Goal: Contribute content: Add original content to the website for others to see

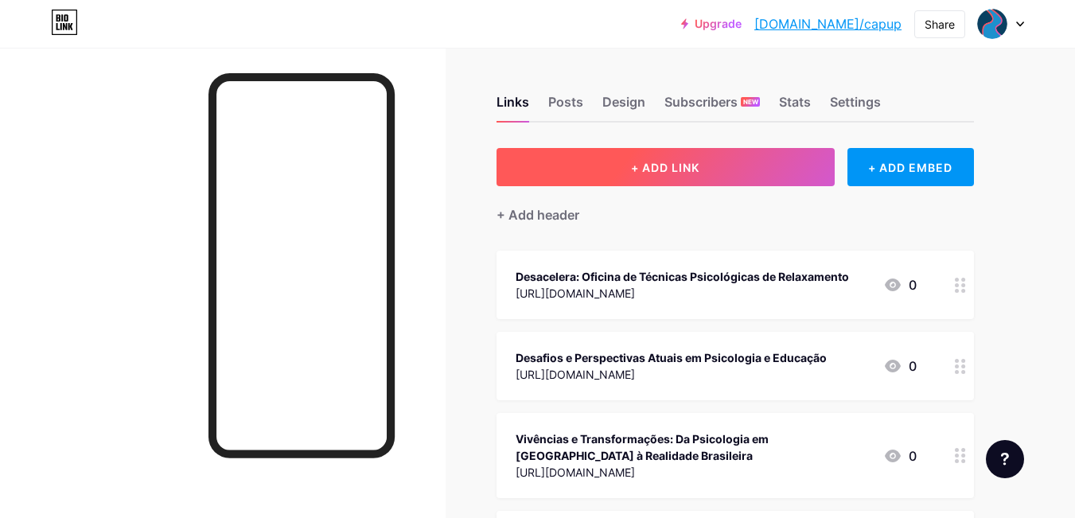
click at [748, 158] on button "+ ADD LINK" at bounding box center [666, 167] width 338 height 38
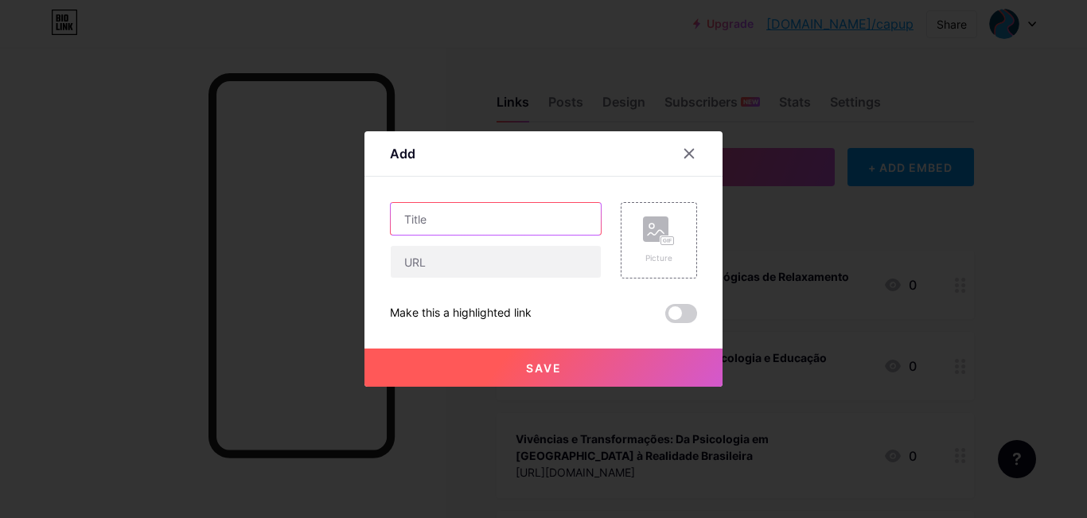
click at [493, 224] on input "text" at bounding box center [496, 219] width 210 height 32
paste input "[URL][DOMAIN_NAME]"
type input "Oficina de ArteTerapia"
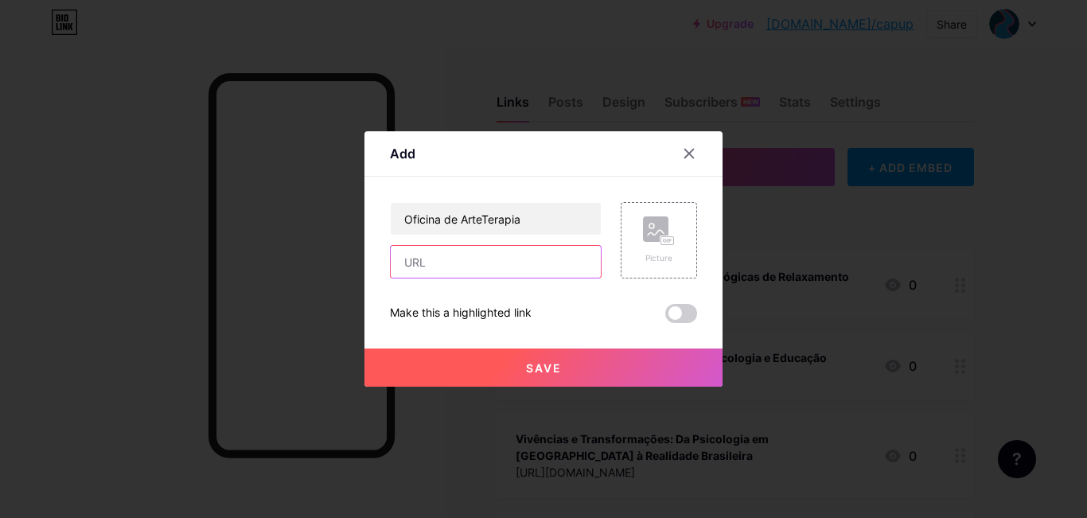
click at [500, 262] on input "text" at bounding box center [496, 262] width 210 height 32
paste input "[URL][DOMAIN_NAME]"
type input "[URL][DOMAIN_NAME]"
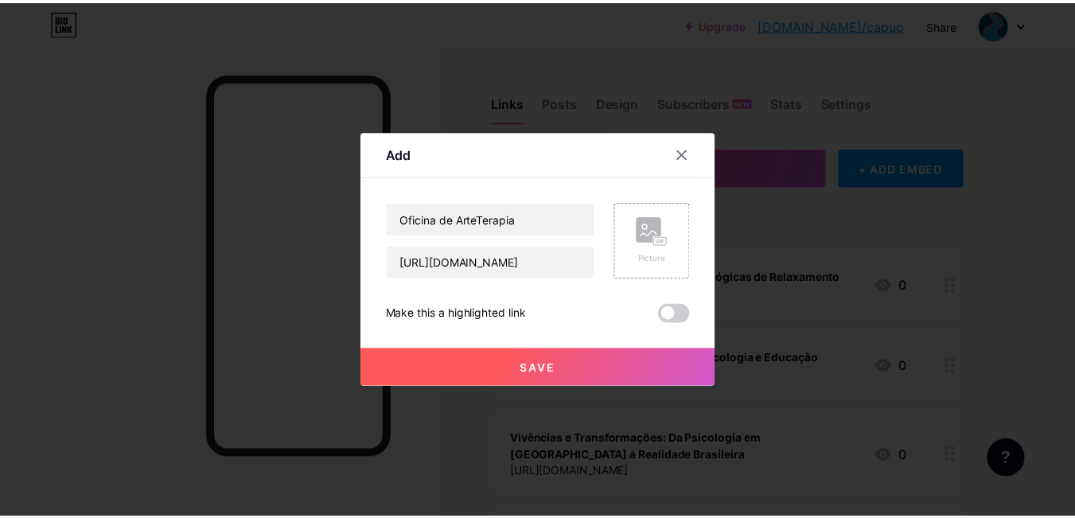
scroll to position [0, 0]
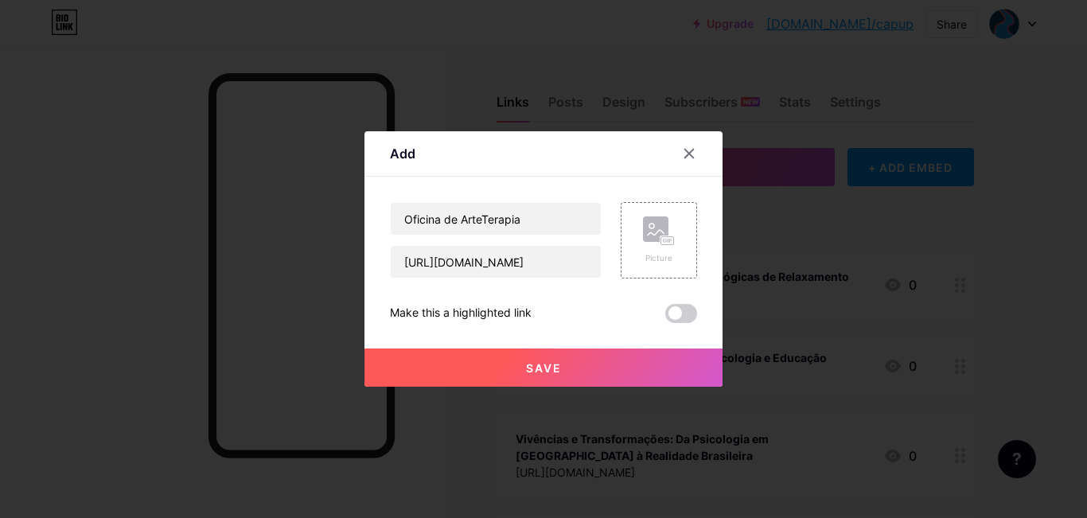
click at [599, 373] on button "Save" at bounding box center [544, 368] width 358 height 38
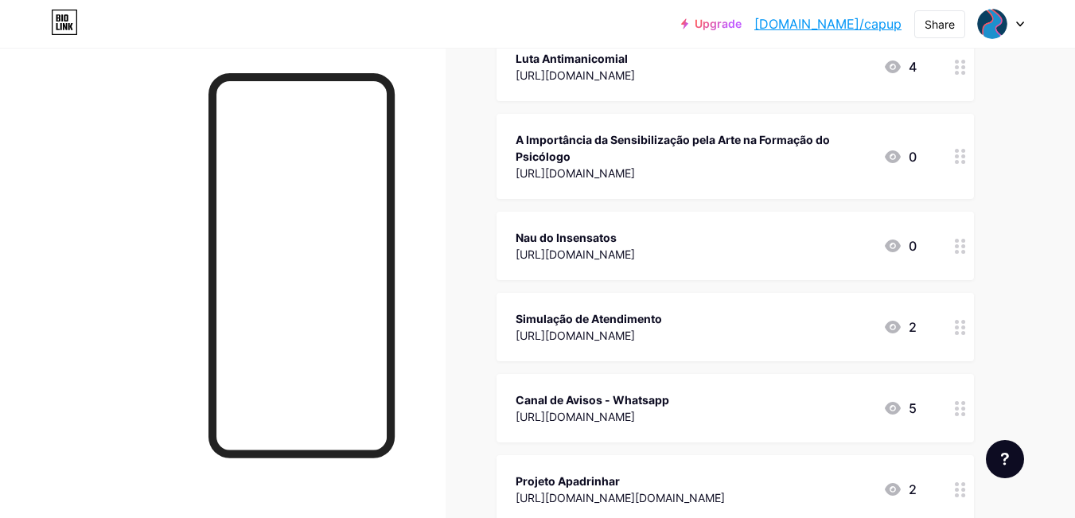
scroll to position [653, 0]
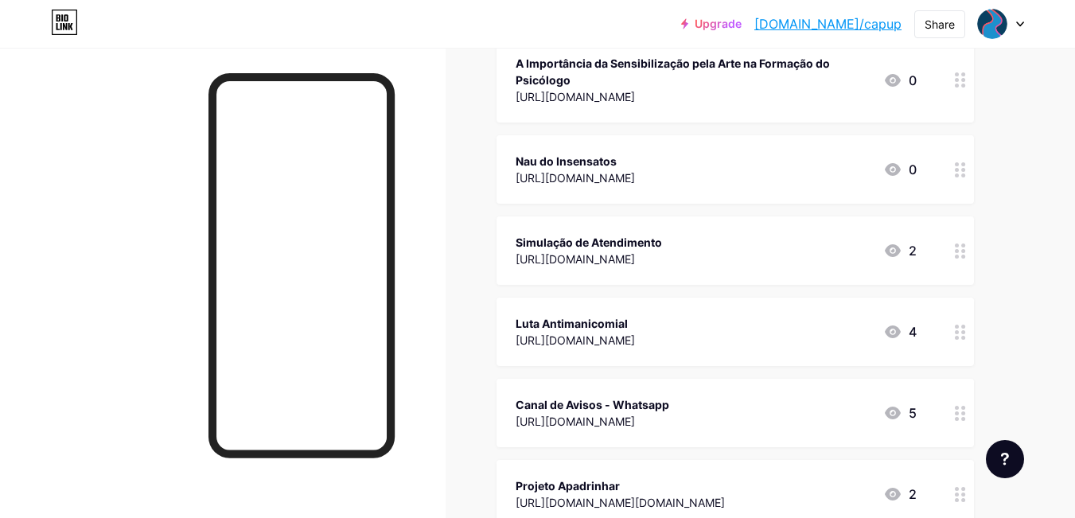
drag, startPoint x: 945, startPoint y: 332, endPoint x: 924, endPoint y: 188, distance: 145.5
click at [920, 175] on span "Desacelera: Oficina de Técnicas Psicológicas de Relaxamento [URL][DOMAIN_NAME] …" at bounding box center [736, 104] width 478 height 1012
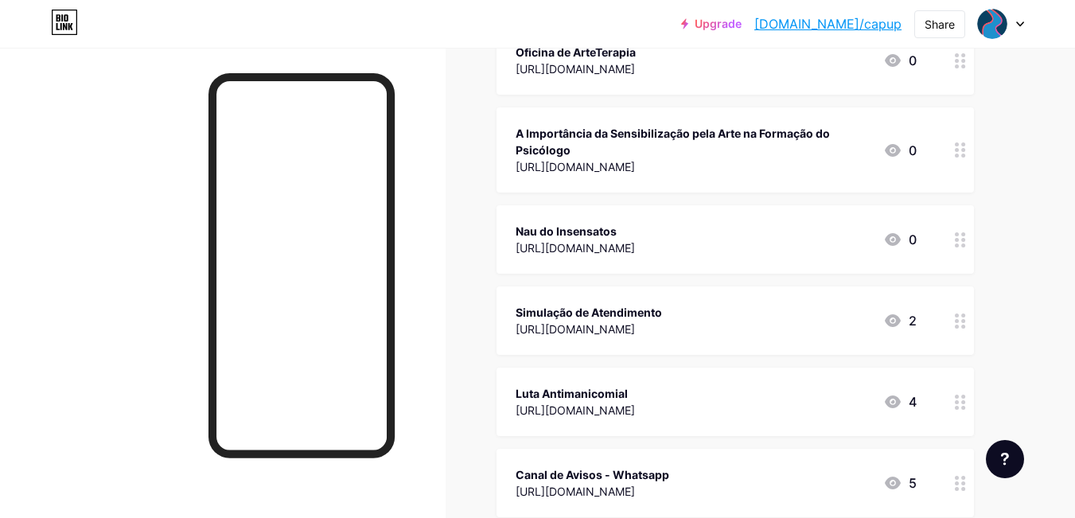
scroll to position [575, 0]
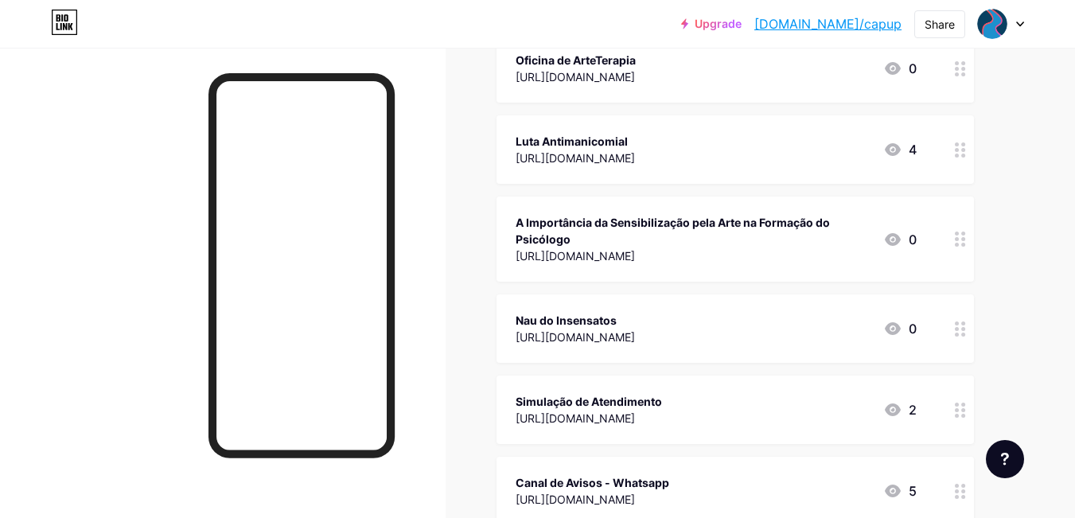
click at [1059, 316] on div "Upgrade [DOMAIN_NAME]/capup [DOMAIN_NAME]/capup Share Switch accounts CAPUP [DO…" at bounding box center [537, 220] width 1075 height 1591
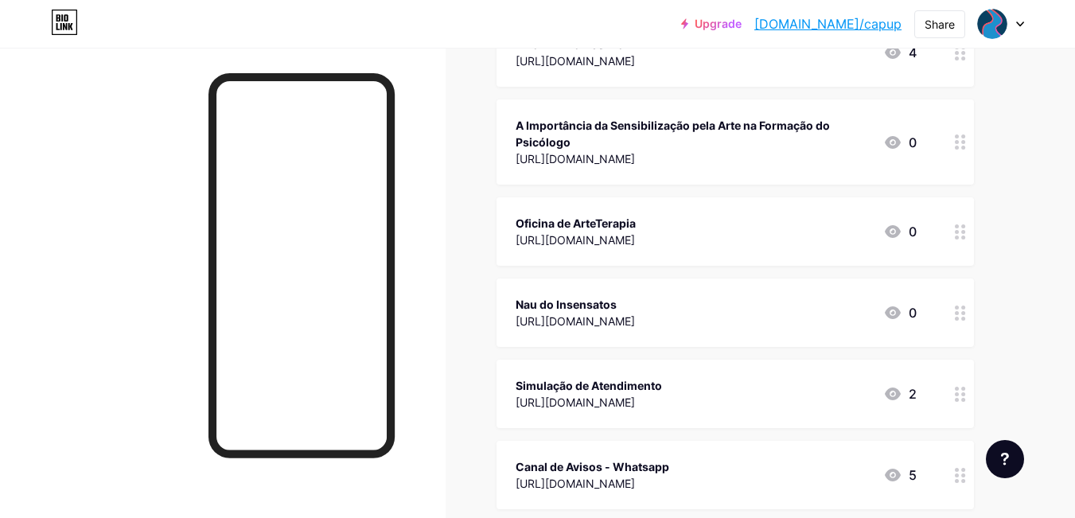
scroll to position [593, 0]
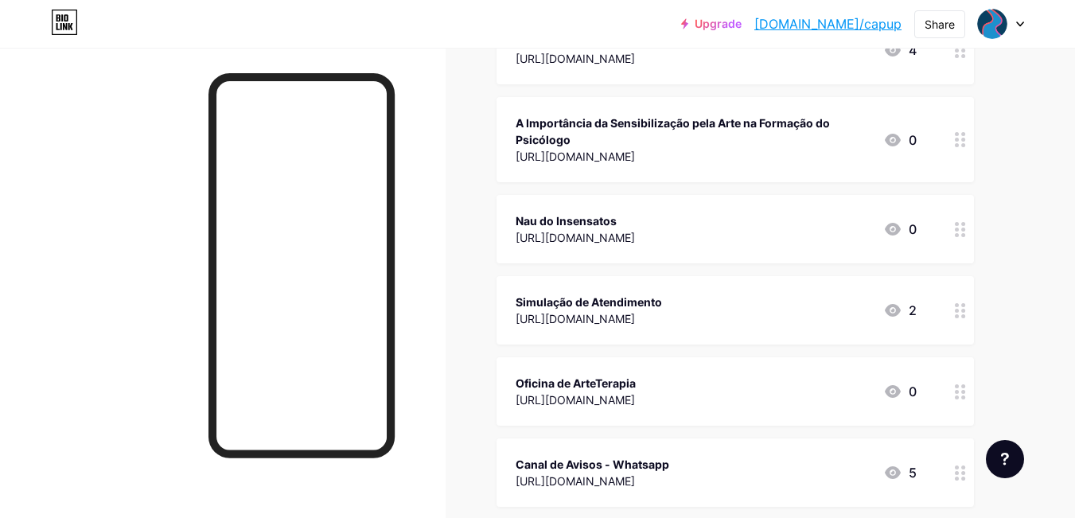
click at [1043, 352] on div "Upgrade [DOMAIN_NAME]/capup [DOMAIN_NAME]/capup Share Switch accounts CAPUP [DO…" at bounding box center [537, 202] width 1075 height 1591
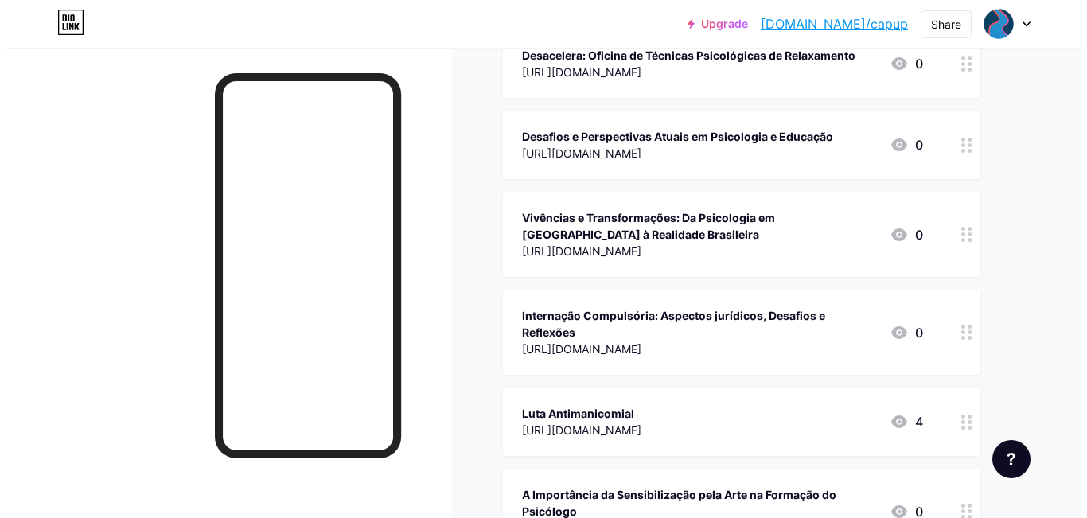
scroll to position [0, 0]
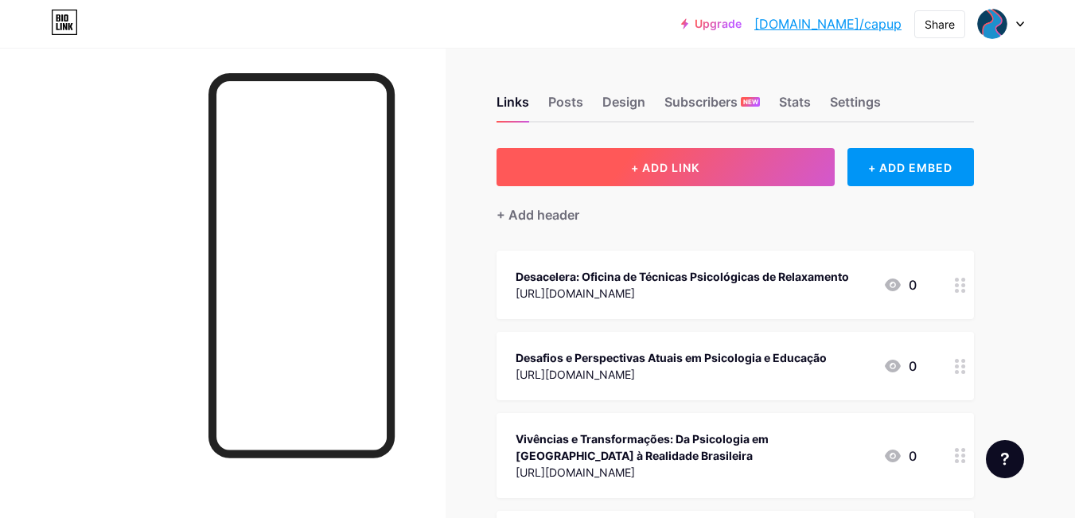
click at [778, 149] on button "+ ADD LINK" at bounding box center [666, 167] width 338 height 38
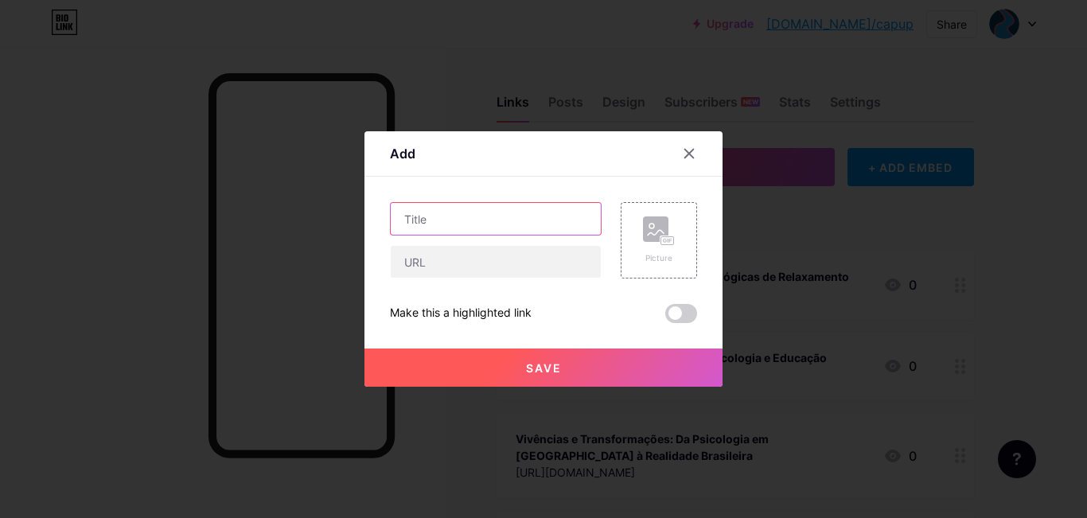
click at [531, 226] on input "text" at bounding box center [496, 219] width 210 height 32
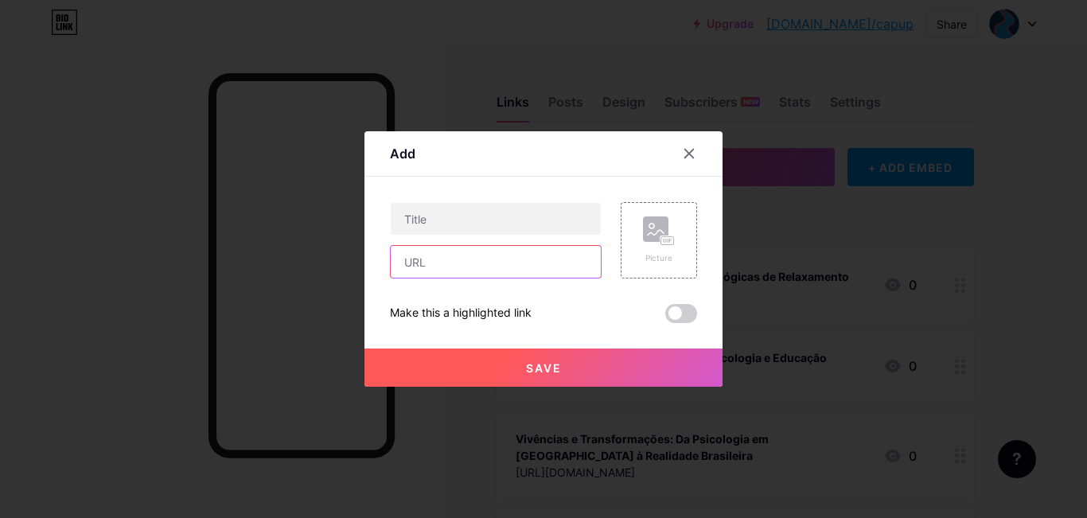
click at [526, 268] on input "text" at bounding box center [496, 262] width 210 height 32
paste input "[URL][DOMAIN_NAME]"
type input "[URL][DOMAIN_NAME]"
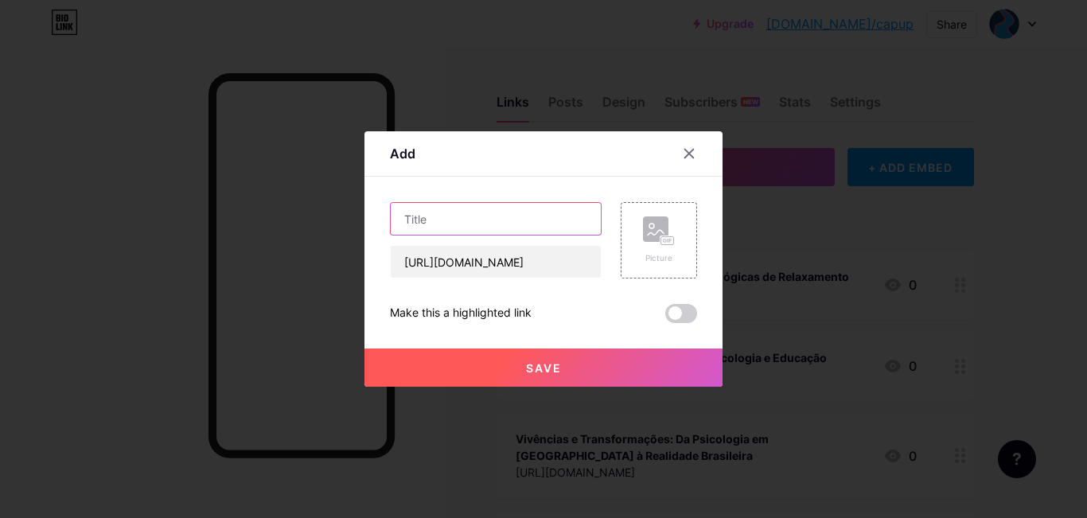
click at [521, 230] on input "text" at bounding box center [496, 219] width 210 height 32
paste input "Avaliação Psicológica Clínica X Avaliação Psicológica Forense"
type input "Avaliação Psicológica Clínica X Avaliação Psicológica Forense"
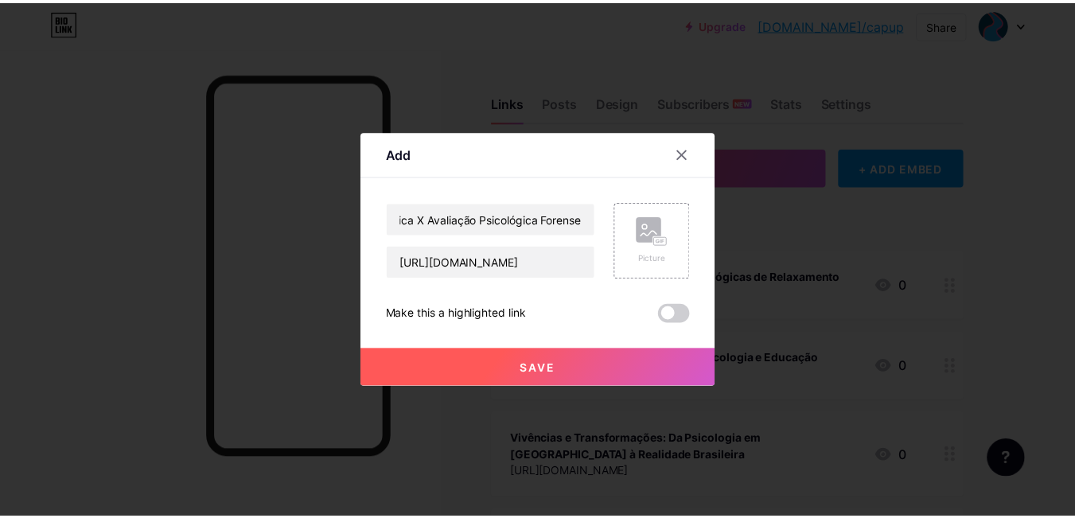
scroll to position [0, 0]
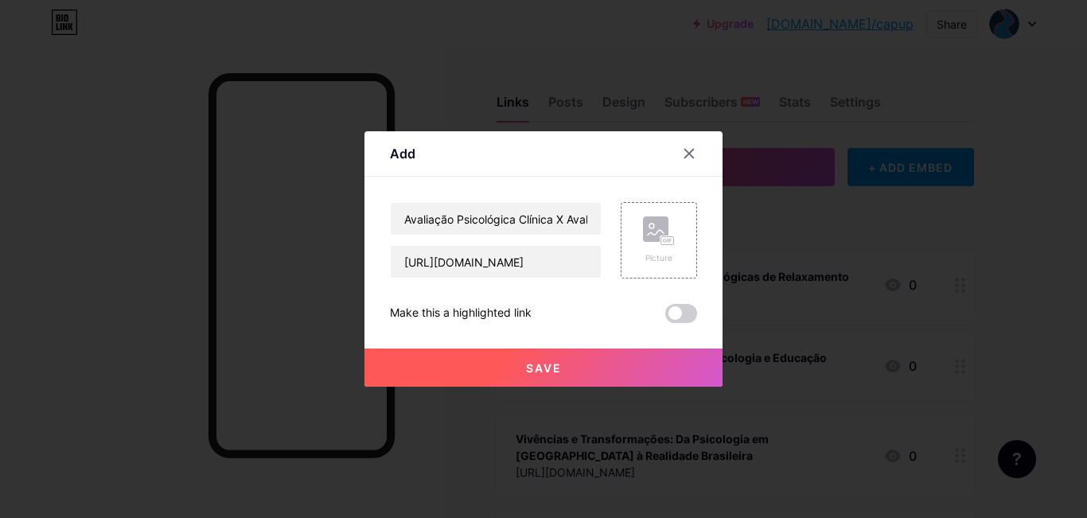
click at [567, 376] on button "Save" at bounding box center [544, 368] width 358 height 38
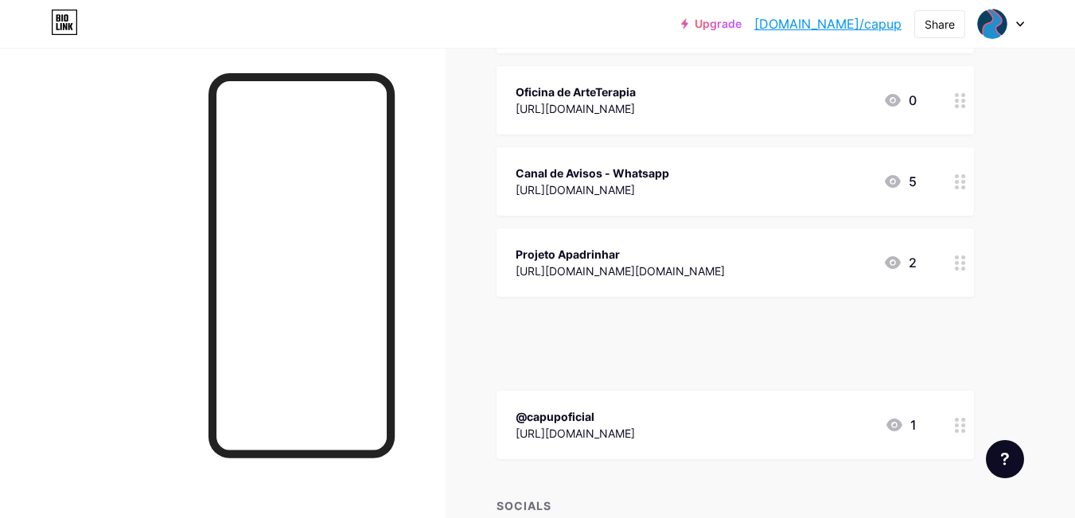
scroll to position [965, 0]
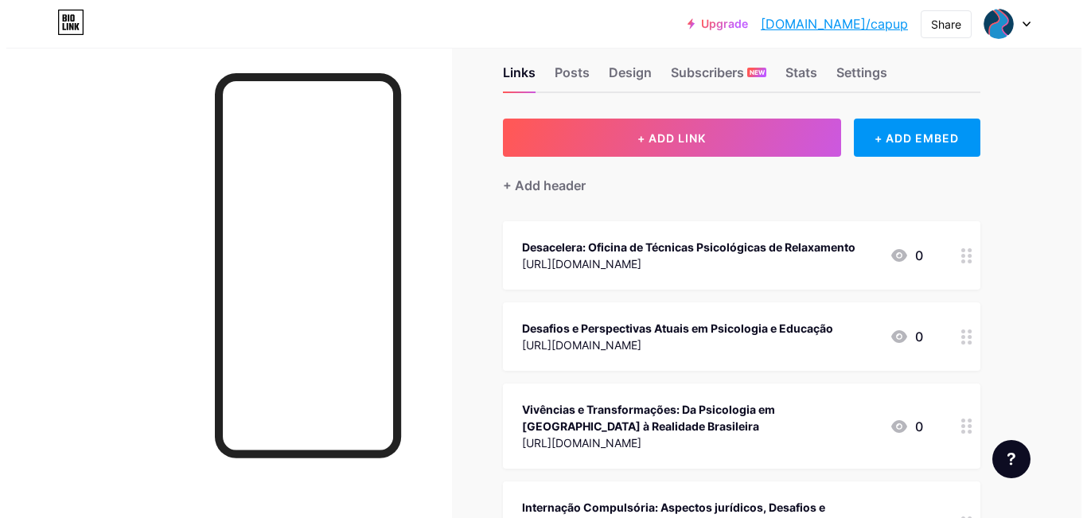
scroll to position [0, 0]
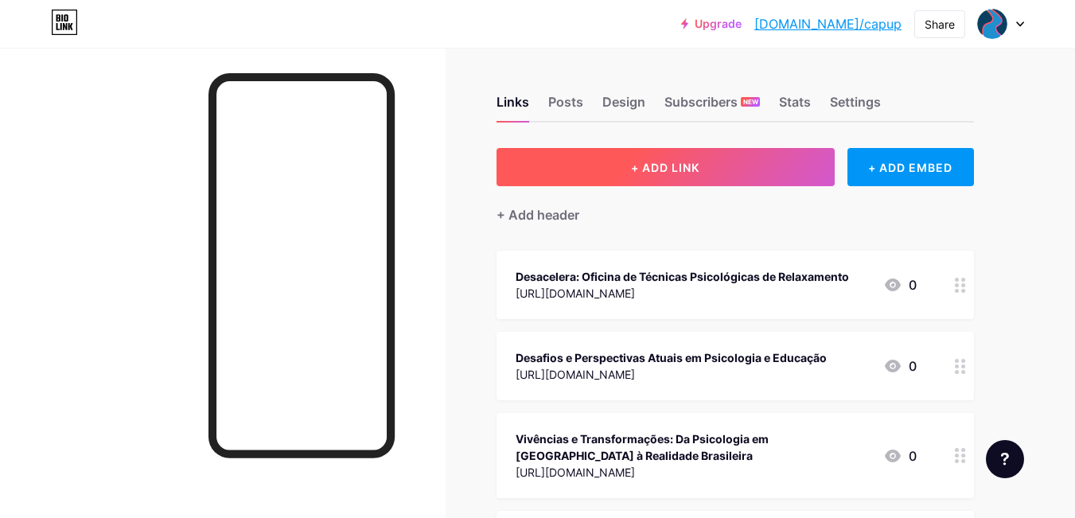
click at [636, 177] on button "+ ADD LINK" at bounding box center [666, 167] width 338 height 38
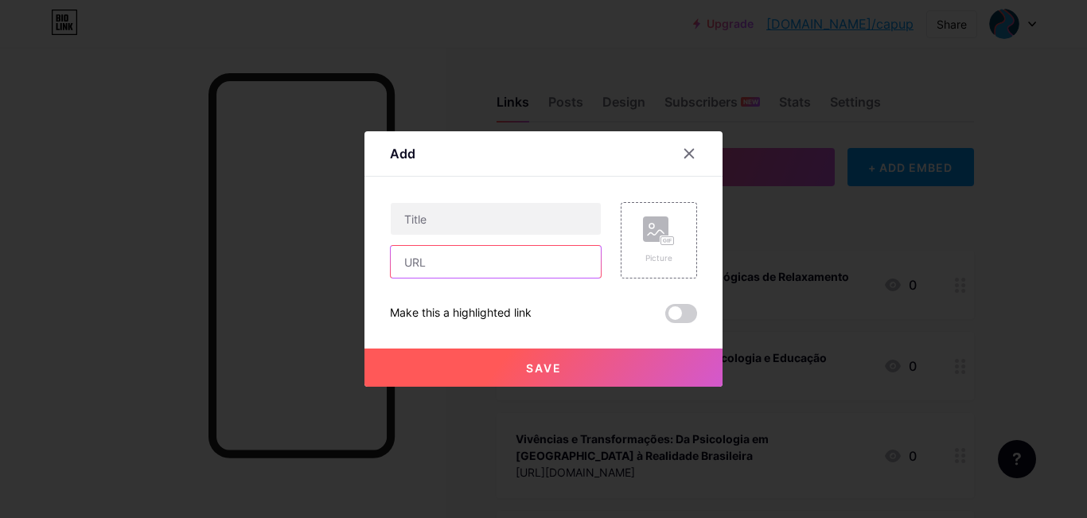
click at [456, 262] on input "text" at bounding box center [496, 262] width 210 height 32
paste input "[URL][DOMAIN_NAME]"
type input "[URL][DOMAIN_NAME]"
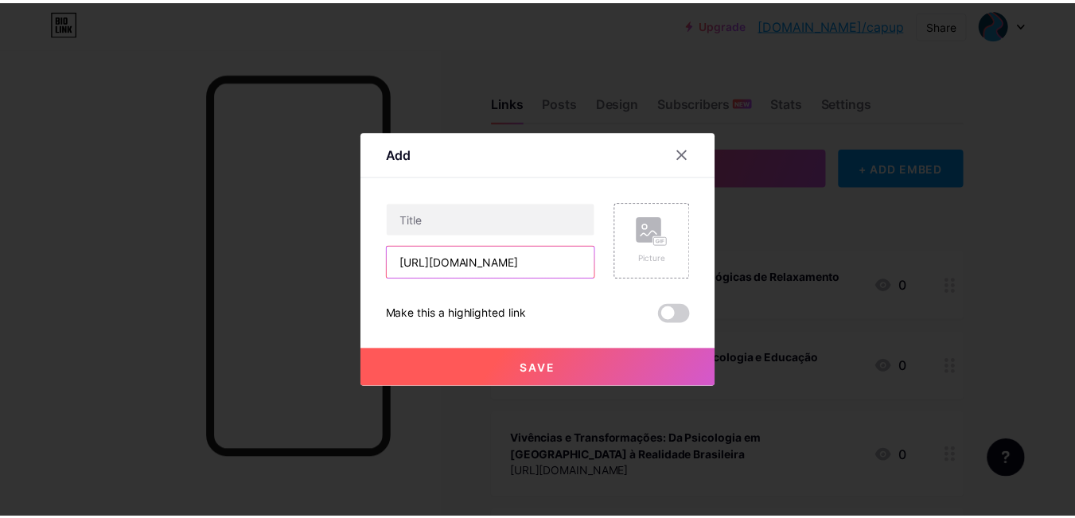
scroll to position [0, 0]
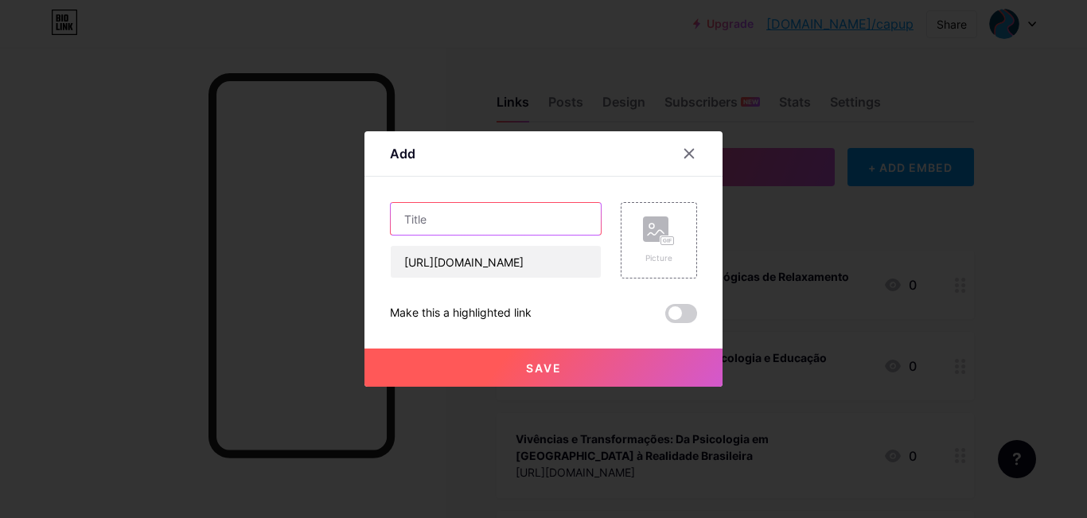
click at [521, 220] on input "text" at bounding box center [496, 219] width 210 height 32
paste input "Projeto Ouvidores de Vozes CAPS"
type input "Projeto Ouvidores de Vozes CAPS"
click at [555, 357] on button "Save" at bounding box center [544, 368] width 358 height 38
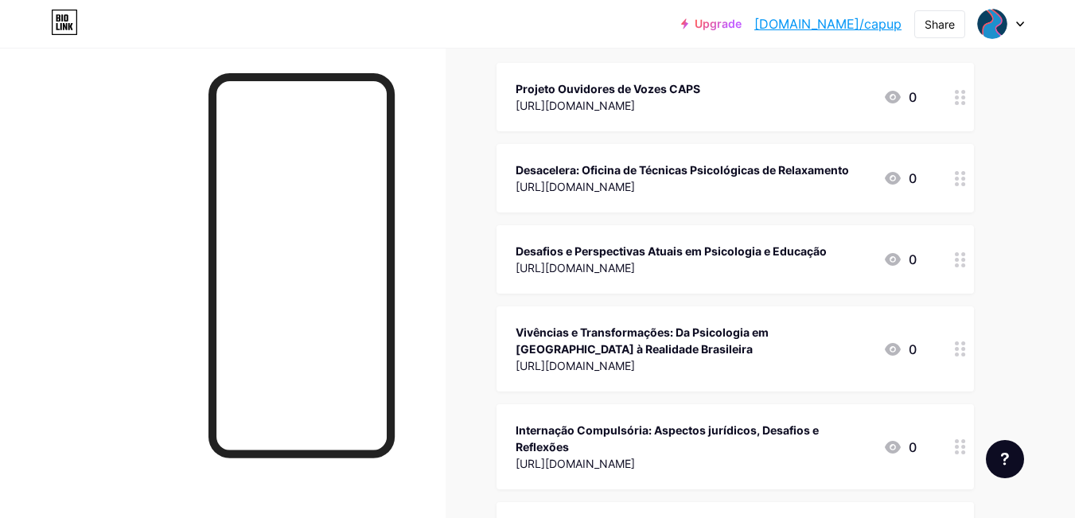
scroll to position [241, 0]
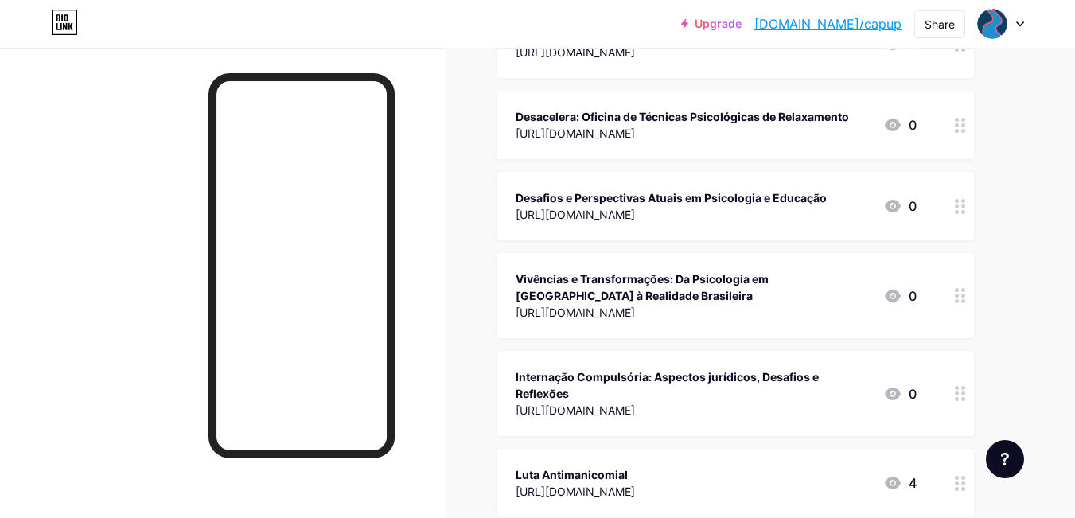
drag, startPoint x: 946, startPoint y: 287, endPoint x: 875, endPoint y: 260, distance: 75.6
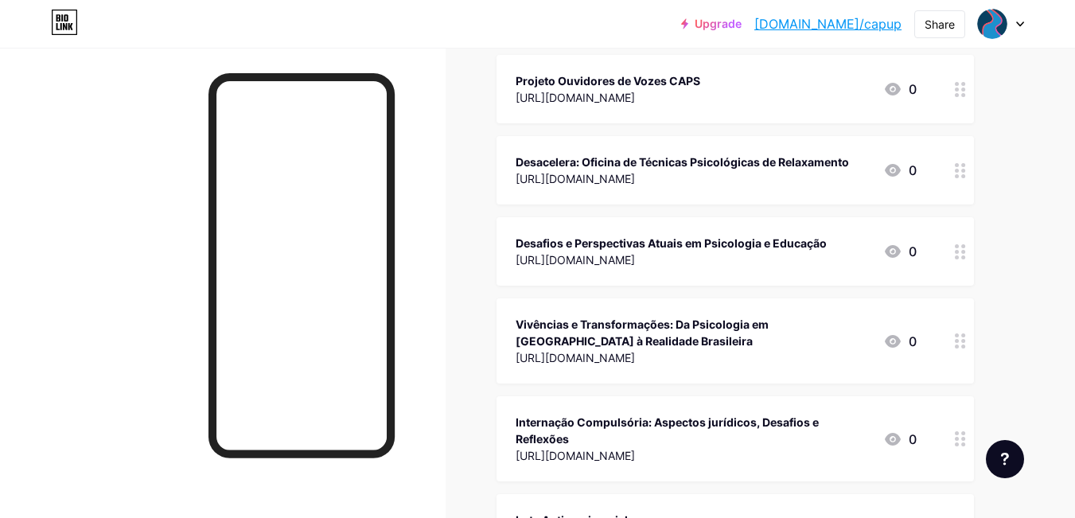
scroll to position [173, 0]
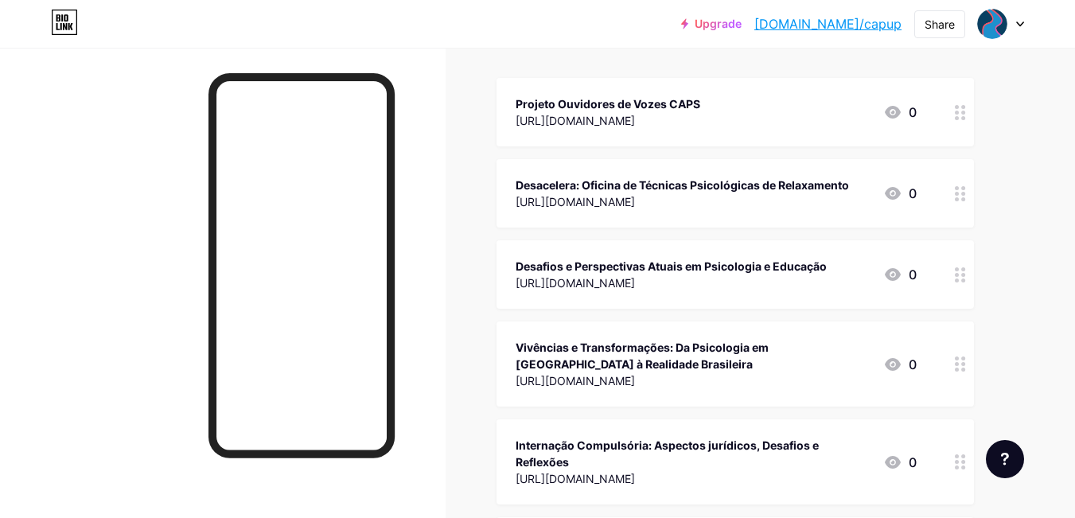
click at [969, 110] on div at bounding box center [960, 112] width 27 height 68
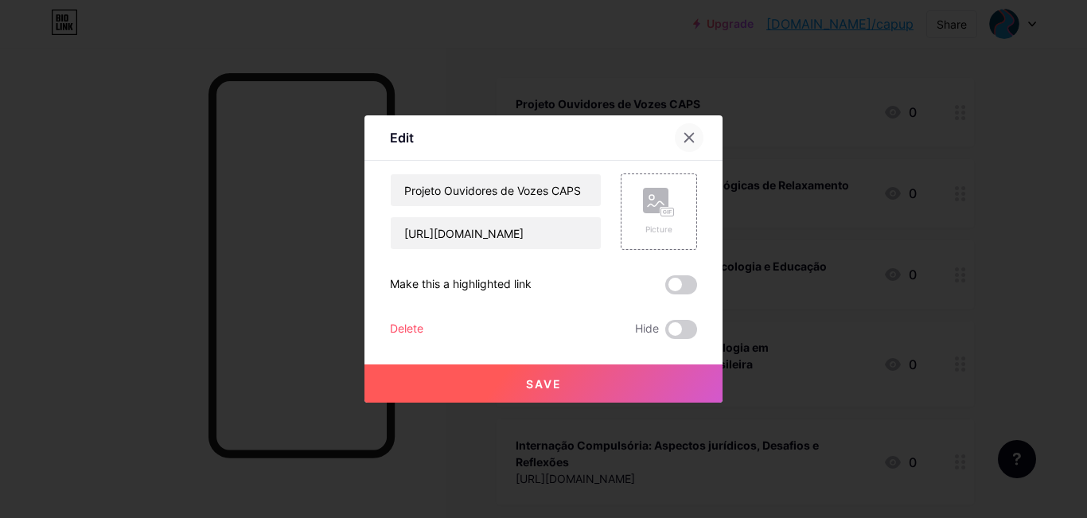
click at [675, 138] on div at bounding box center [689, 137] width 29 height 29
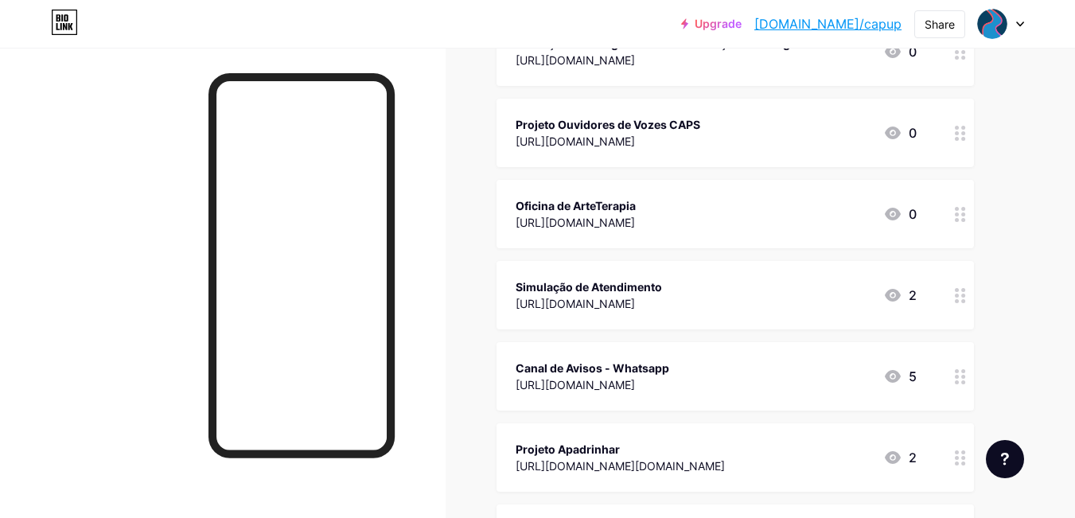
scroll to position [917, 0]
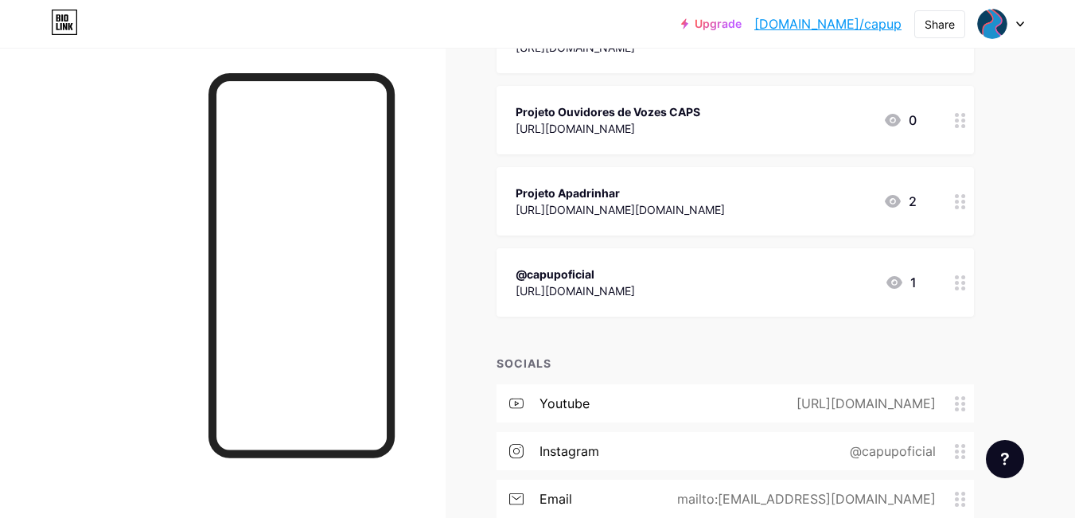
scroll to position [1111, 0]
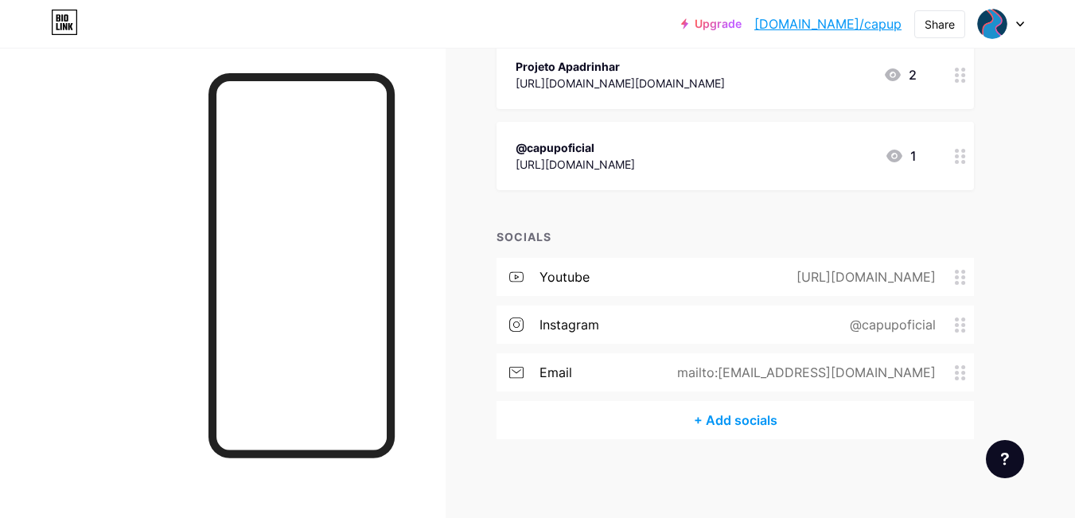
scroll to position [0, 0]
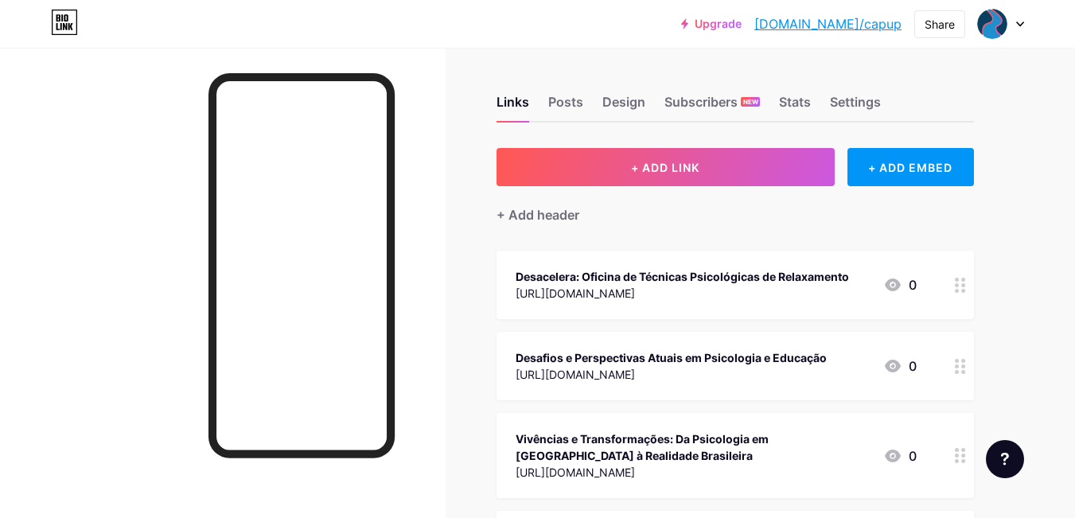
click at [417, 222] on div at bounding box center [223, 307] width 446 height 518
click at [388, 215] on div at bounding box center [302, 265] width 186 height 385
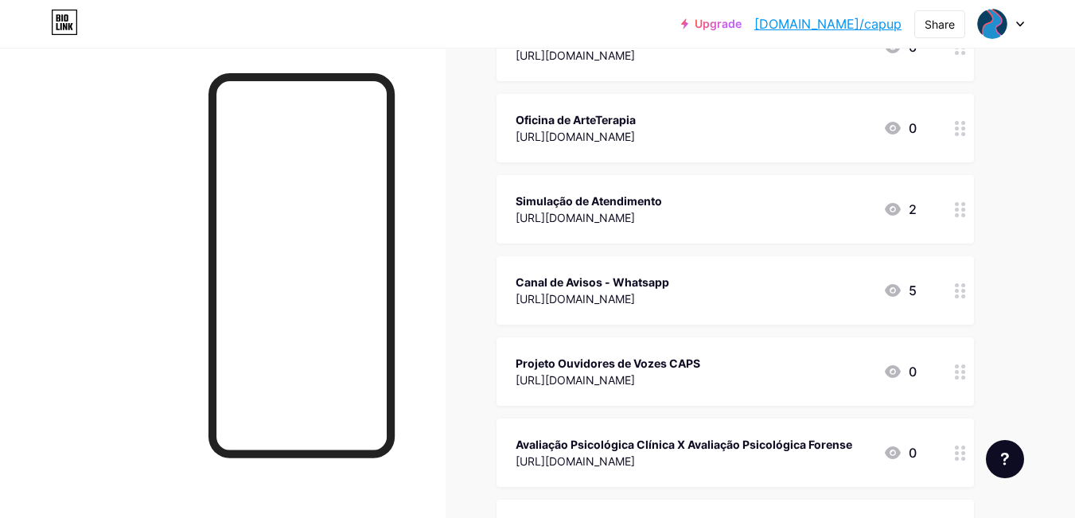
scroll to position [790, 0]
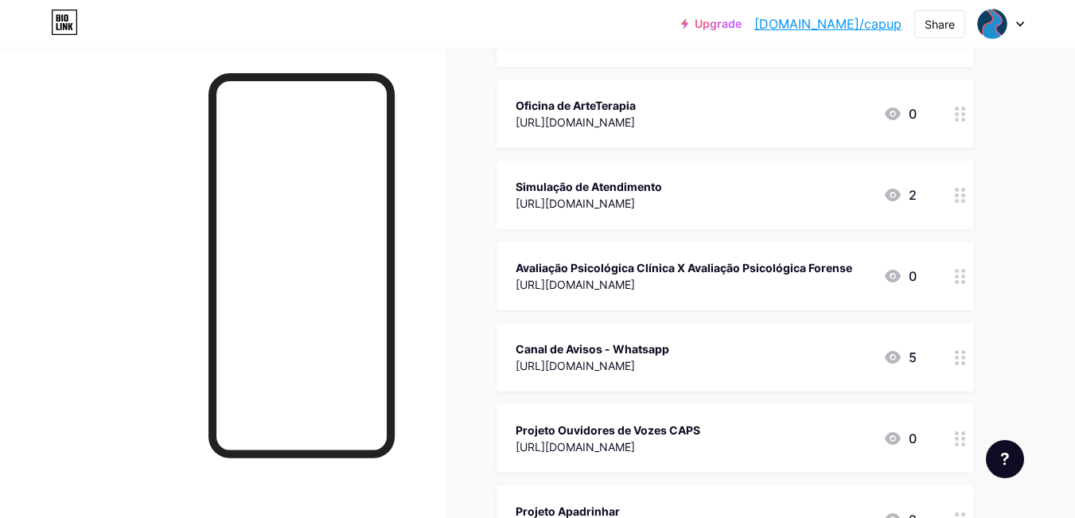
drag, startPoint x: 943, startPoint y: 436, endPoint x: 961, endPoint y: 417, distance: 25.9
click at [930, 373] on span "Desacelera: Oficina de Técnicas Psicológicas de Relaxamento [URL][DOMAIN_NAME] …" at bounding box center [736, 48] width 478 height 1174
click at [1022, 363] on div "Links Posts Design Subscribers NEW Stats Settings + ADD LINK + ADD EMBED + Add …" at bounding box center [520, 111] width 1041 height 1706
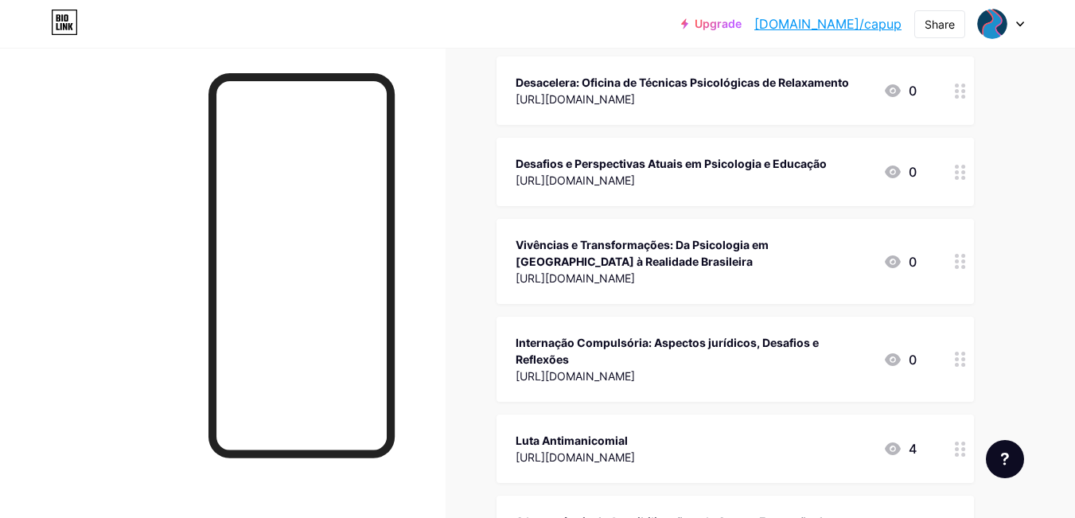
scroll to position [188, 0]
